Goal: Information Seeking & Learning: Find specific fact

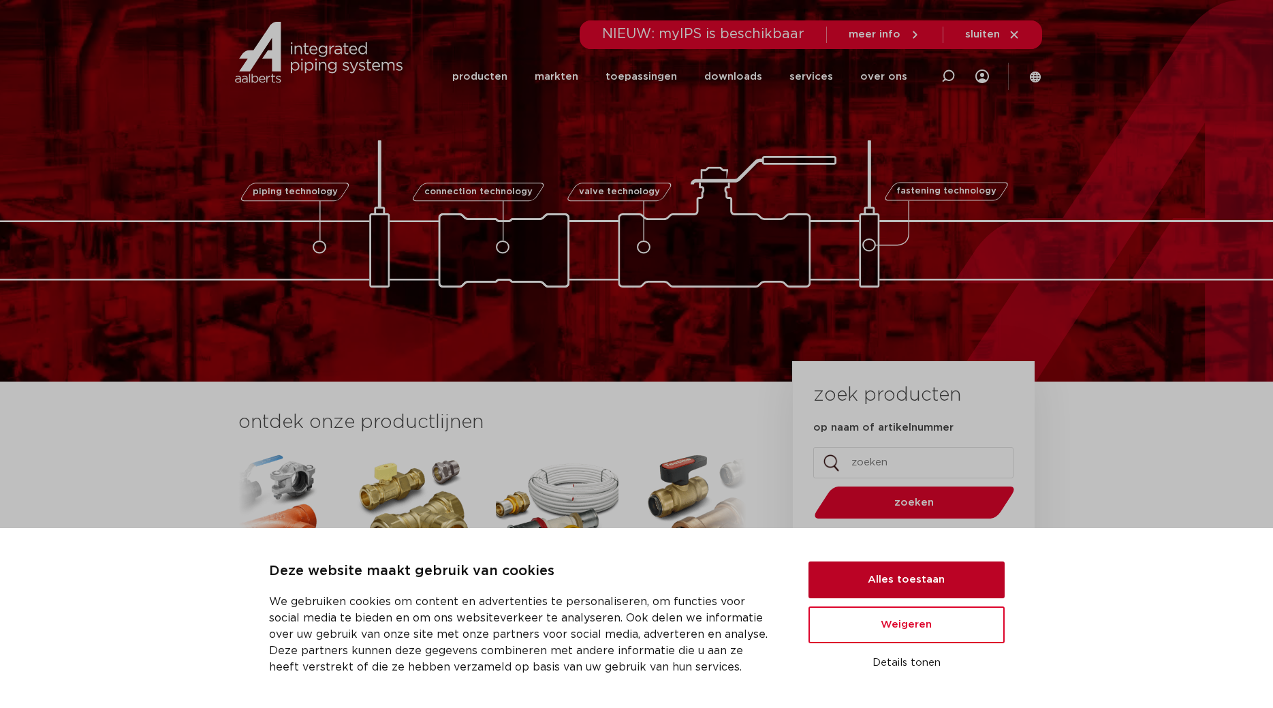
click at [903, 581] on button "Alles toestaan" at bounding box center [906, 579] width 196 height 37
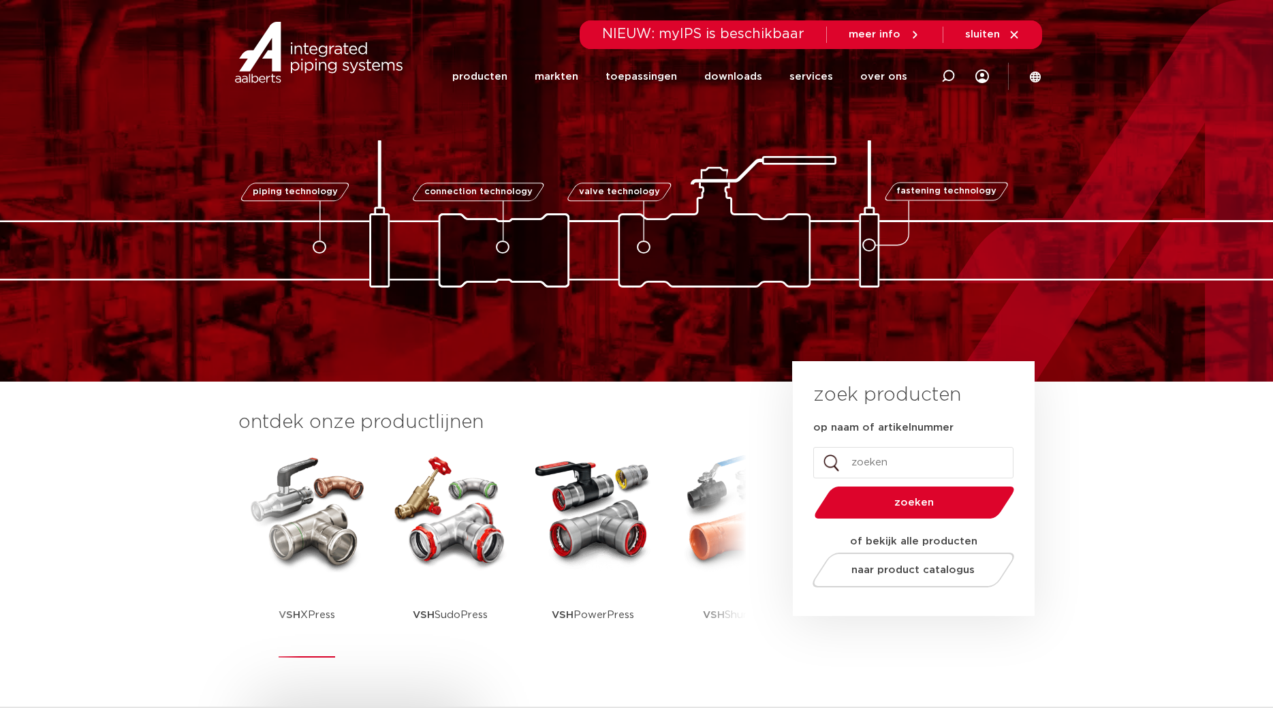
click at [346, 559] on img at bounding box center [307, 511] width 123 height 123
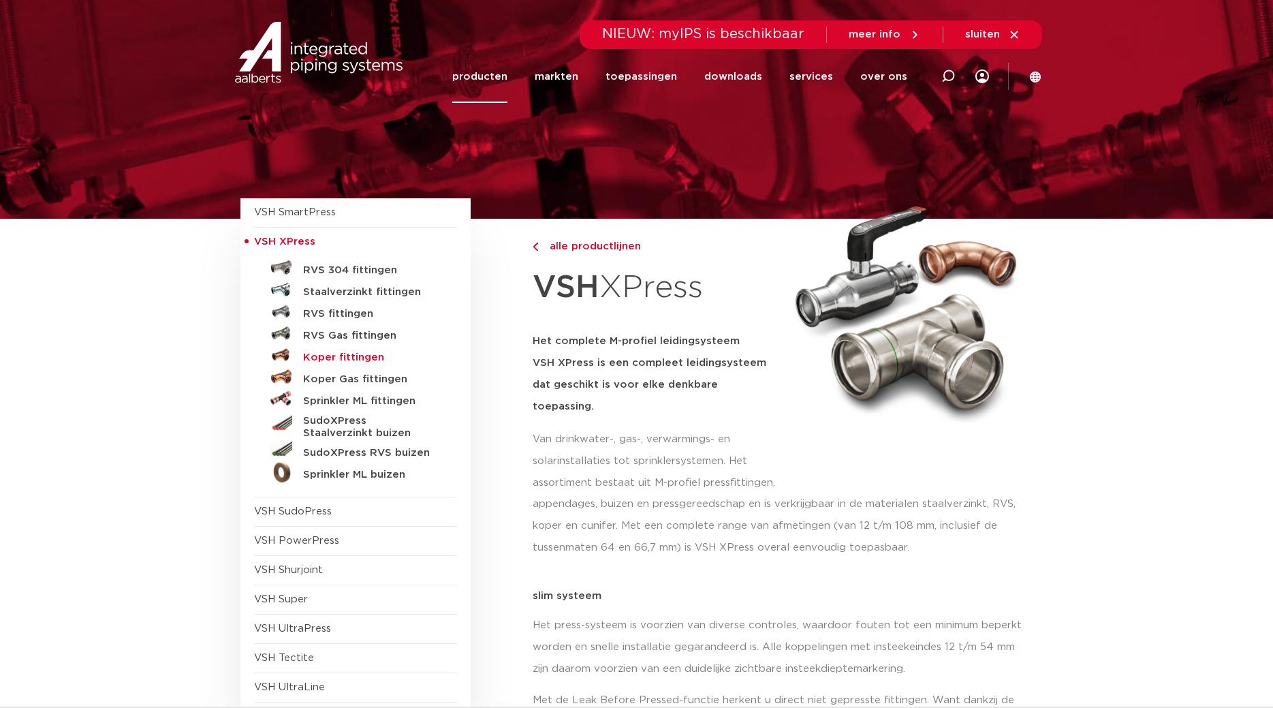
click at [339, 356] on h5 "Koper fittingen" at bounding box center [370, 357] width 135 height 12
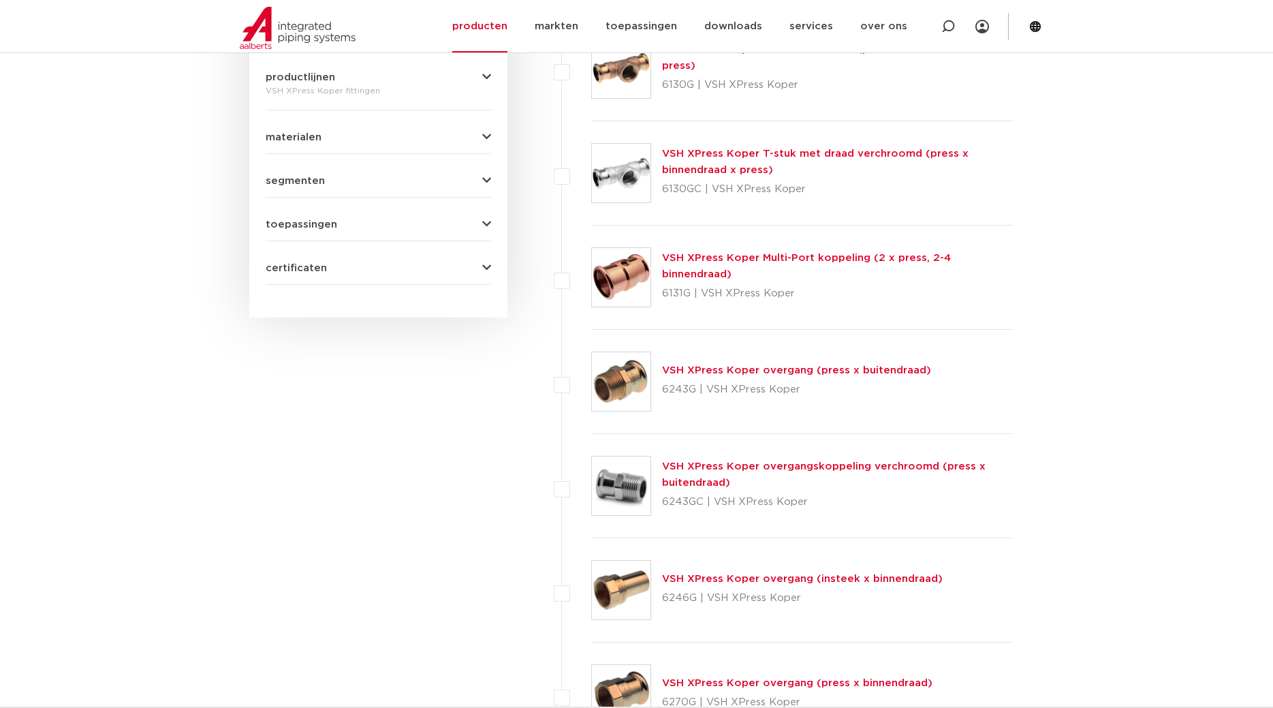
scroll to position [834, 0]
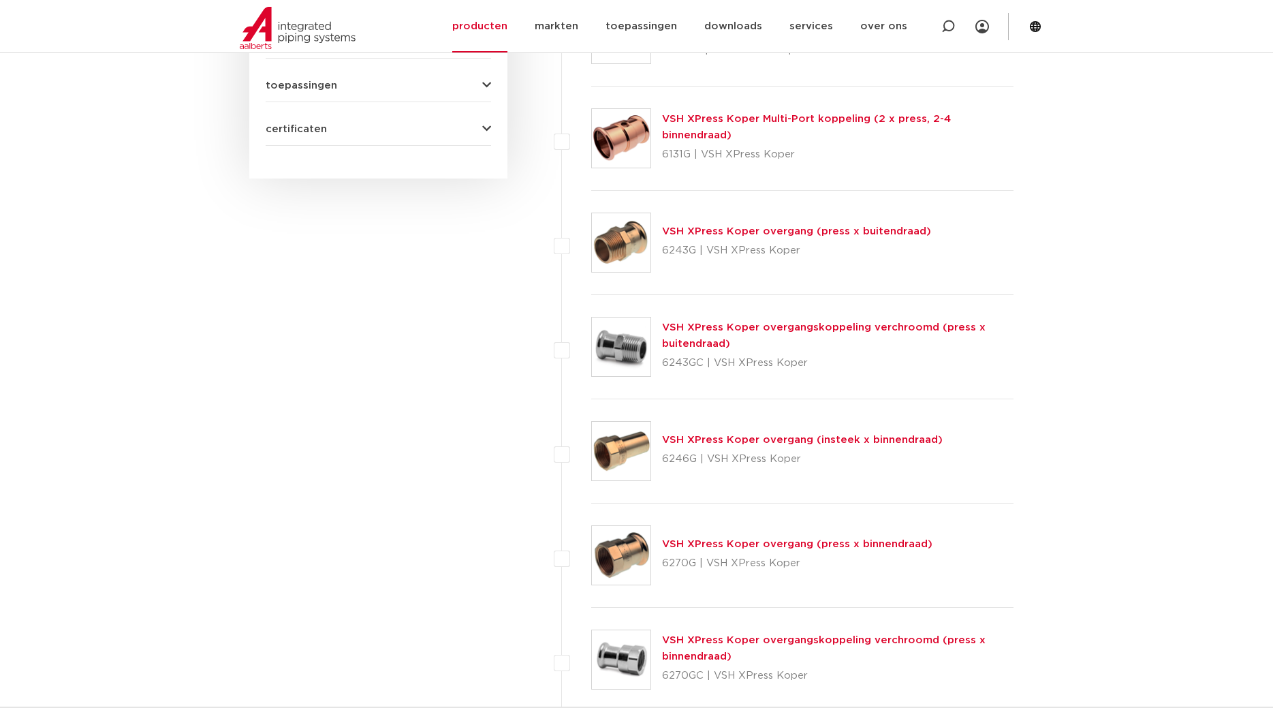
click at [758, 545] on link "VSH XPress Koper overgang (press x binnendraad)" at bounding box center [797, 544] width 270 height 10
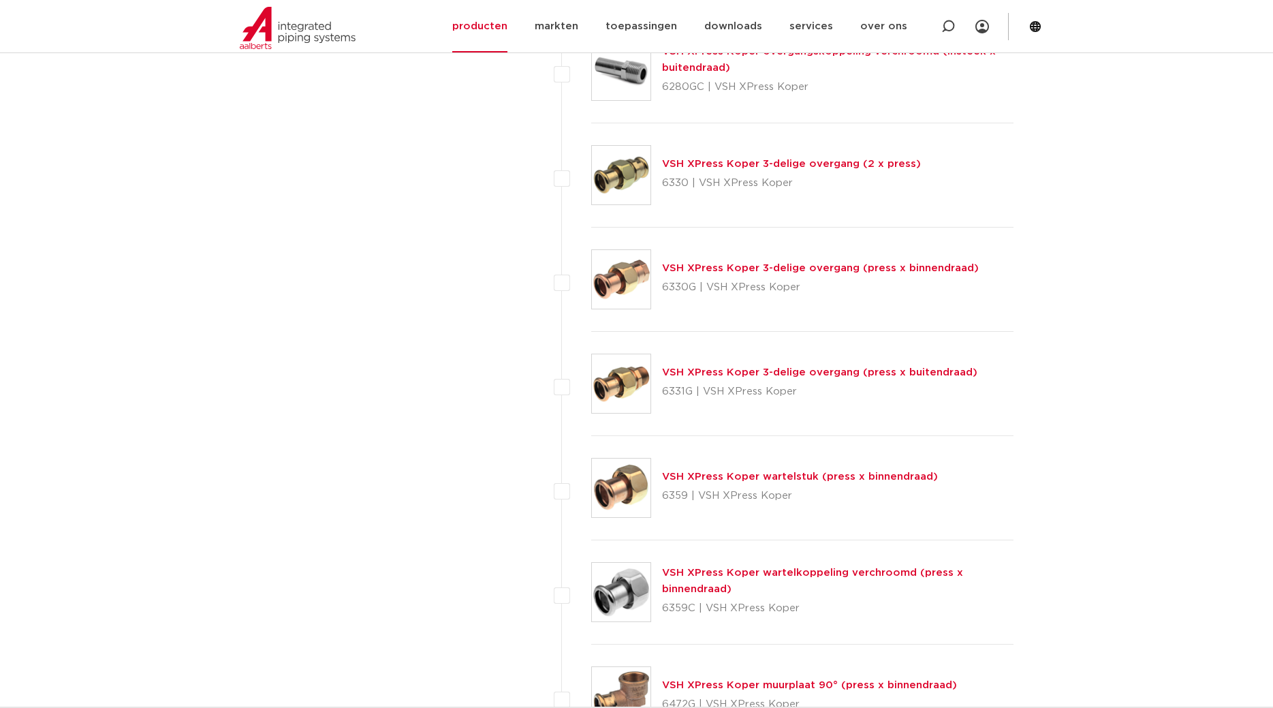
scroll to position [1700, 0]
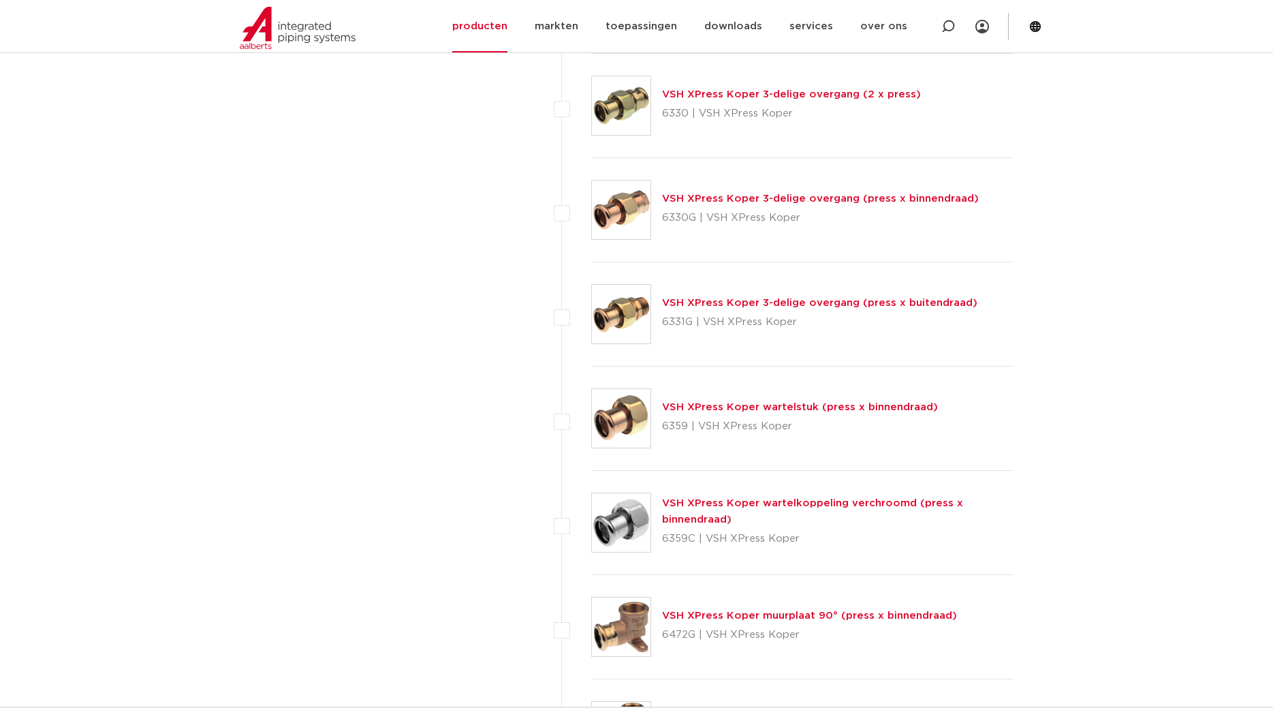
click at [746, 410] on link "VSH XPress Koper wartelstuk (press x binnendraad)" at bounding box center [800, 407] width 276 height 10
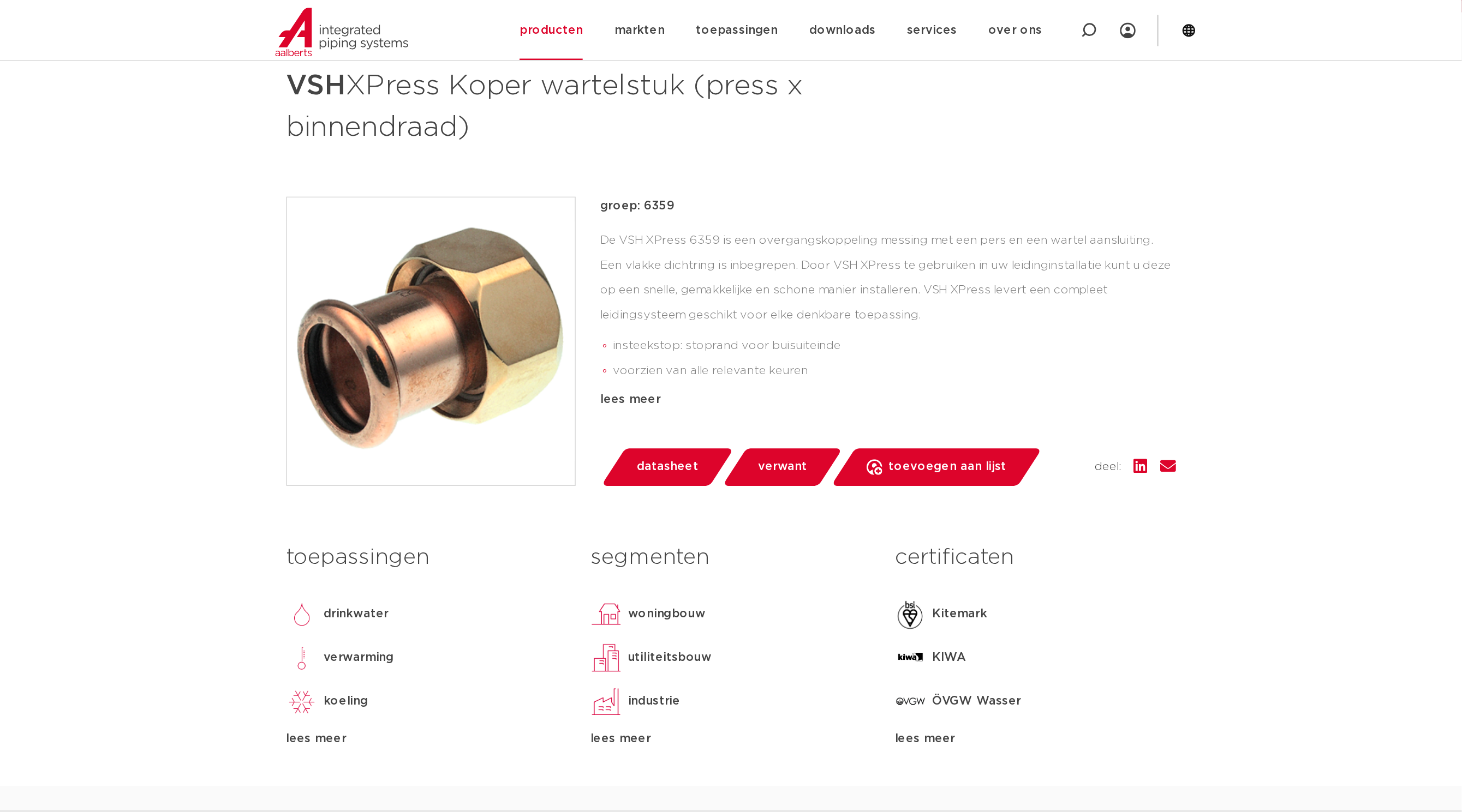
scroll to position [55, 0]
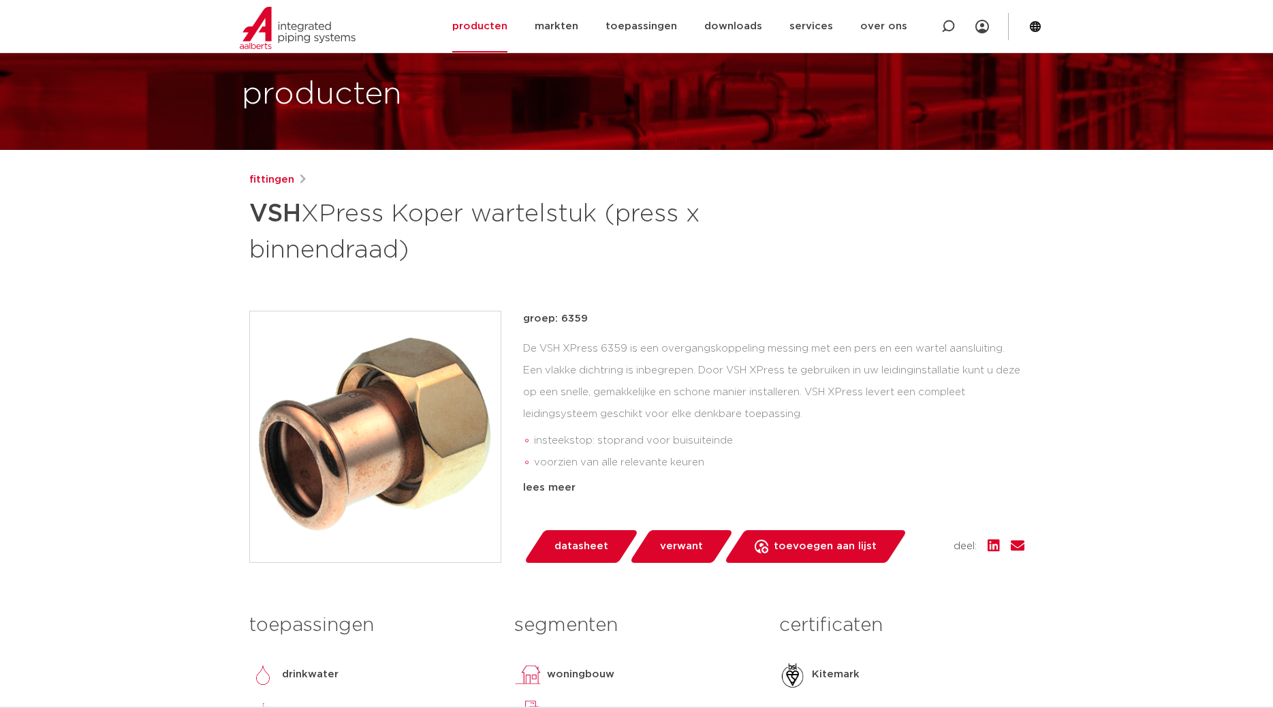
click at [580, 544] on span "datasheet" at bounding box center [581, 546] width 54 height 22
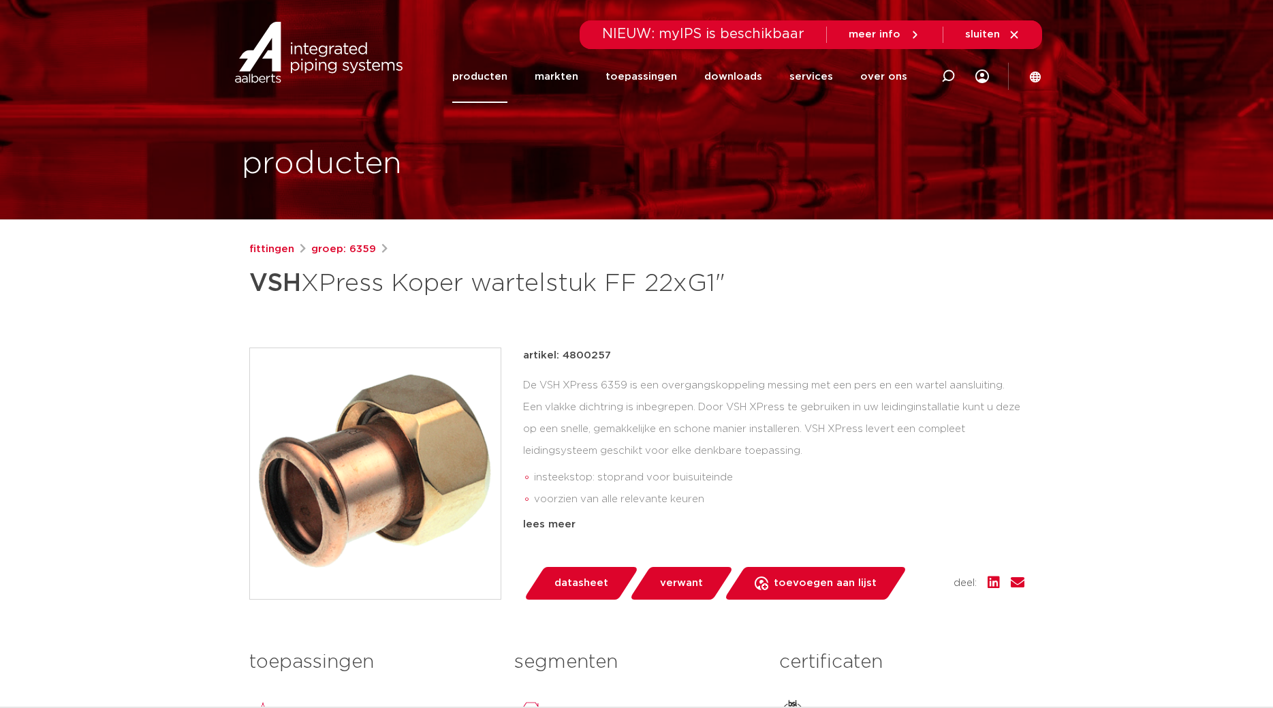
click at [589, 357] on p "artikel: 4800257" at bounding box center [567, 355] width 88 height 16
copy p "4800257"
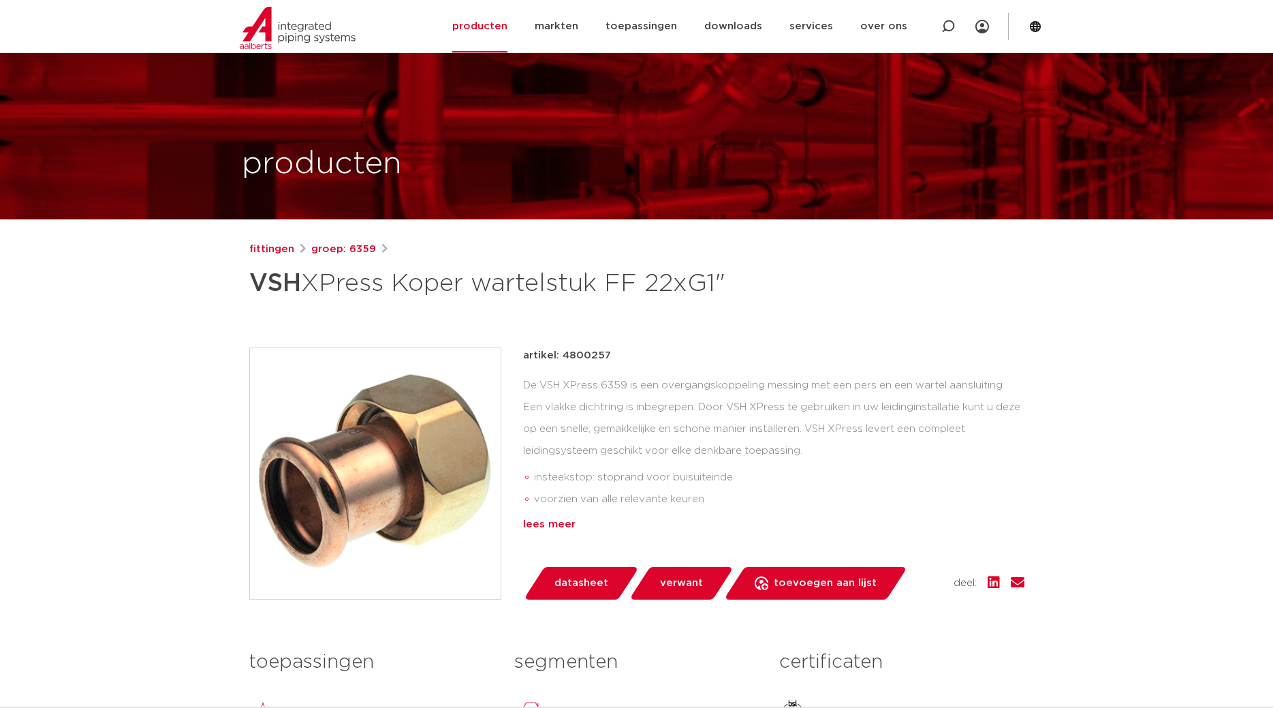
scroll to position [69, 0]
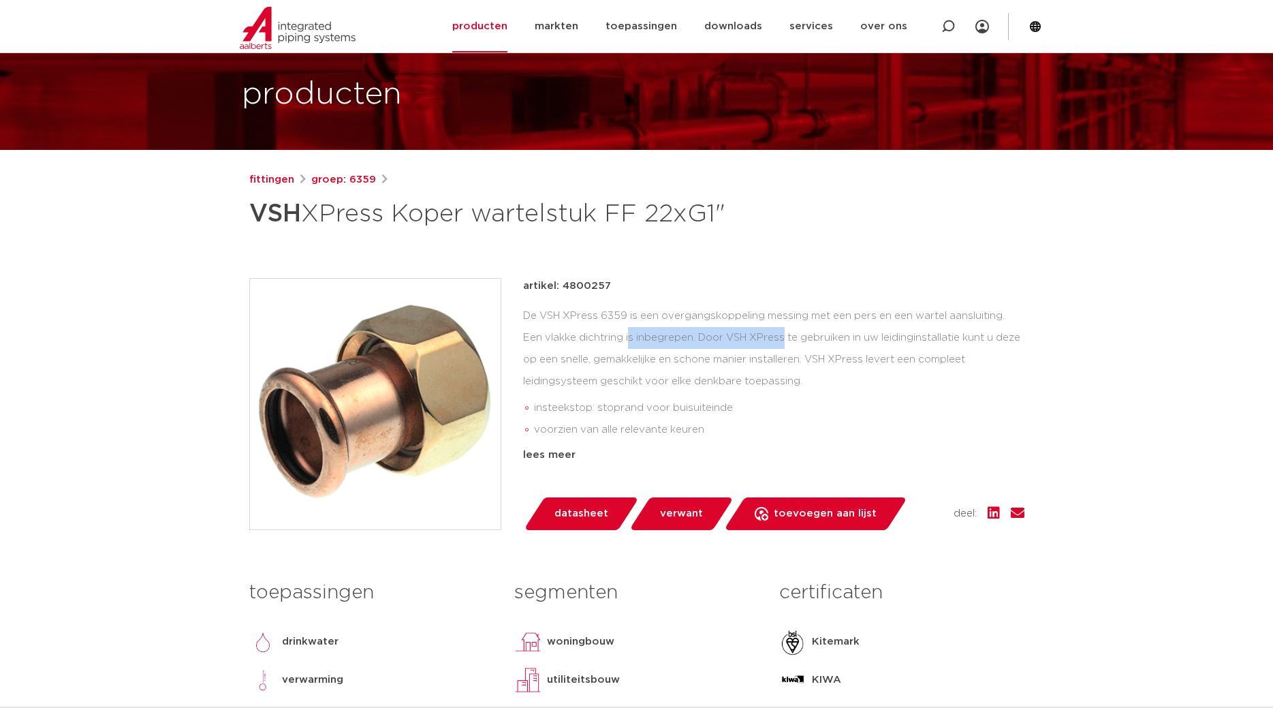
drag, startPoint x: 531, startPoint y: 336, endPoint x: 622, endPoint y: 316, distance: 92.7
click at [669, 339] on div "De VSH XPress 6359 is een overgangskoppeling messing met een pers en een wartel…" at bounding box center [773, 373] width 501 height 136
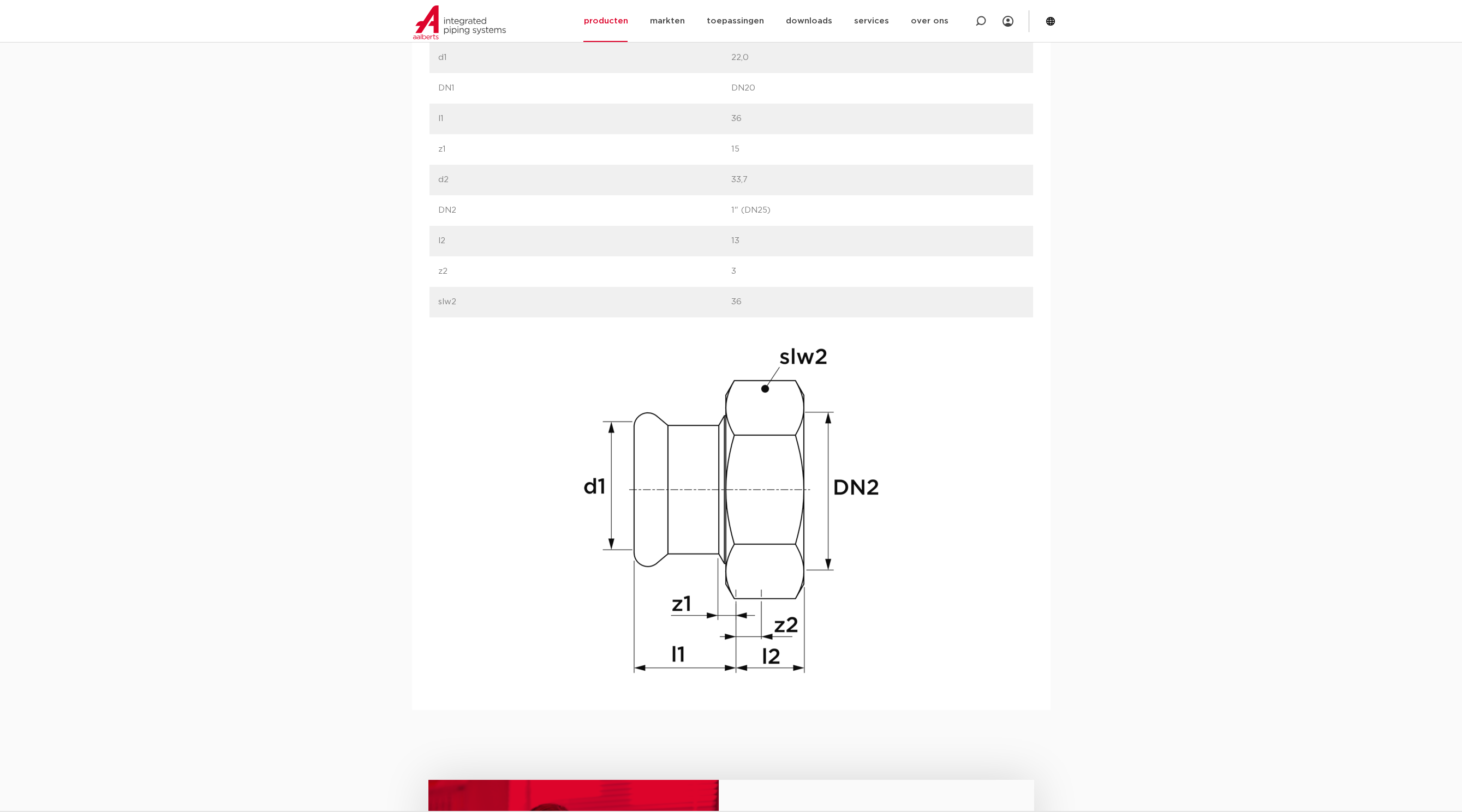
scroll to position [714, 0]
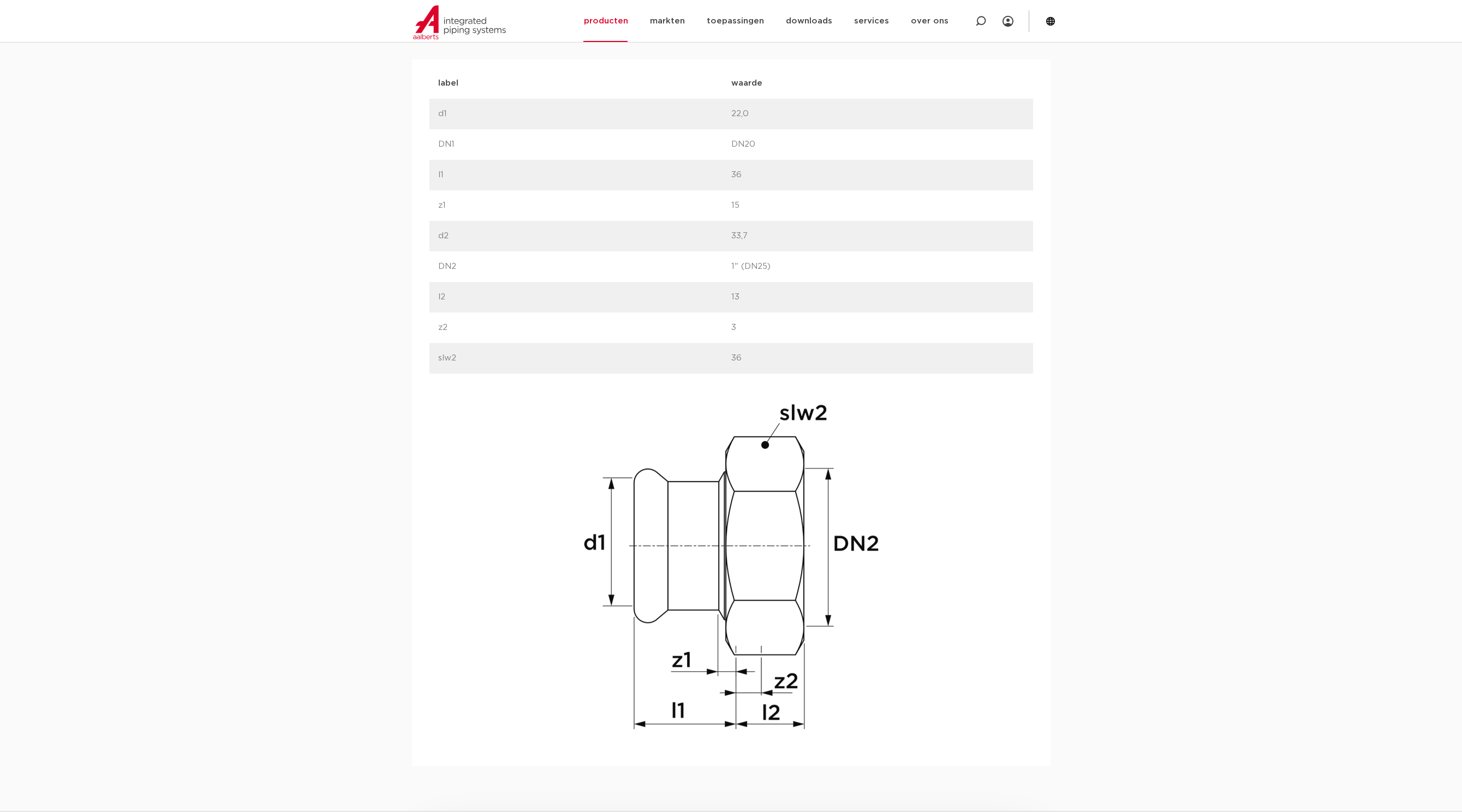
click at [1019, 487] on div "afmetingen specificaties downloads ETIM sustainability verwant [GEOGRAPHIC_DATA…" at bounding box center [731, 371] width 1462 height 791
